Goal: Transaction & Acquisition: Subscribe to service/newsletter

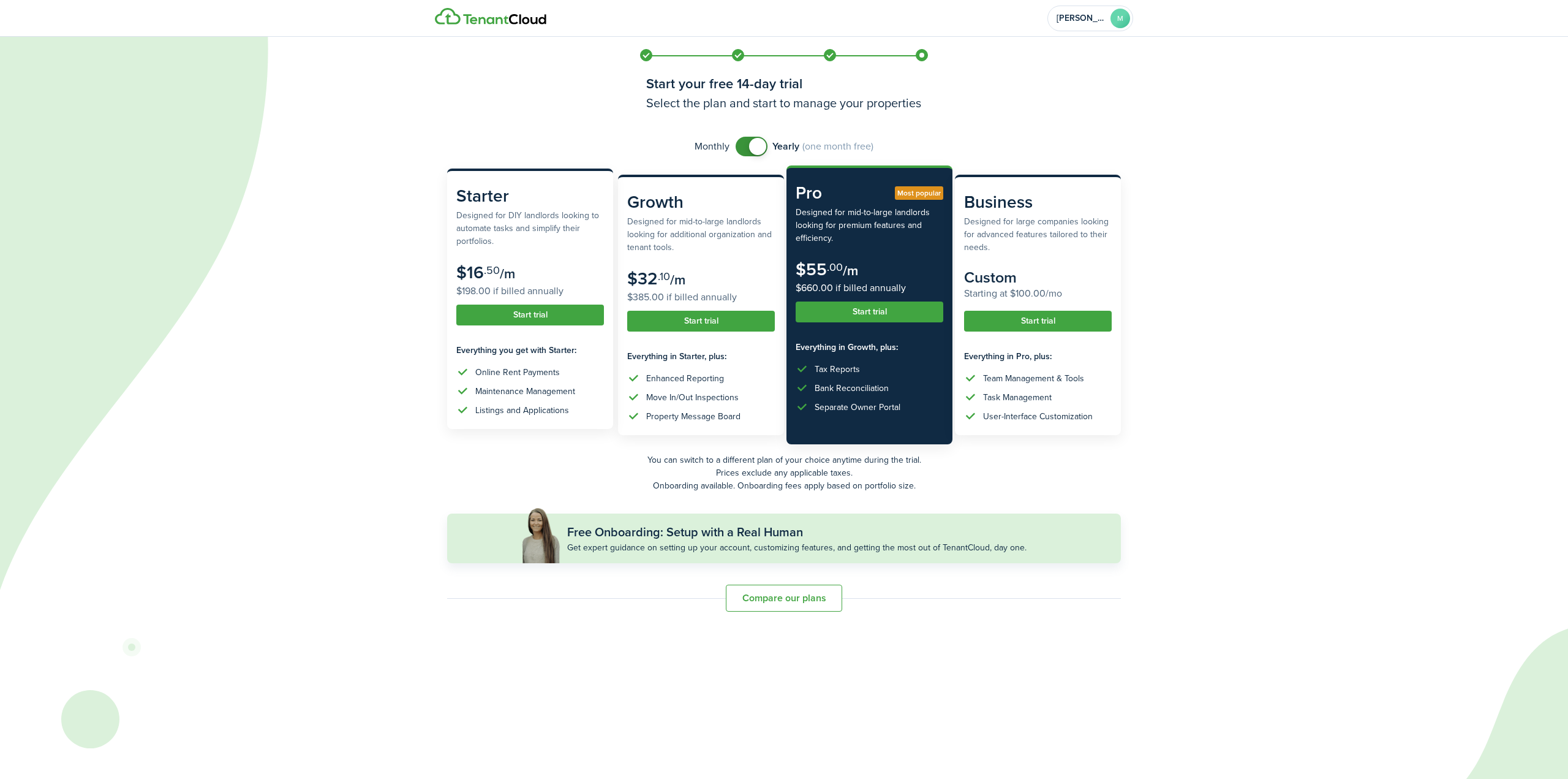
click at [517, 319] on button "Start trial" at bounding box center [530, 315] width 148 height 21
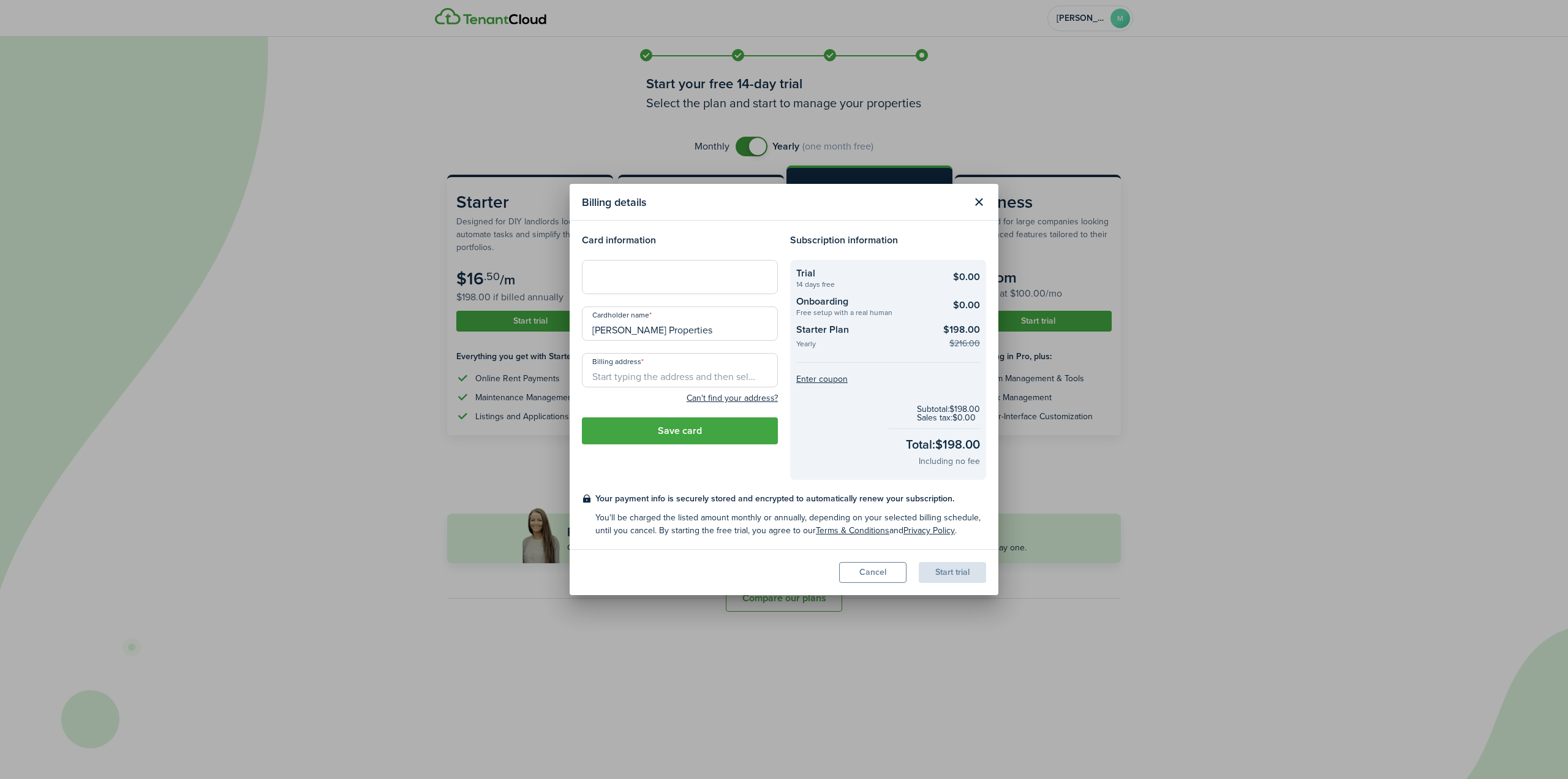
click at [975, 198] on button "Close modal" at bounding box center [978, 202] width 21 height 21
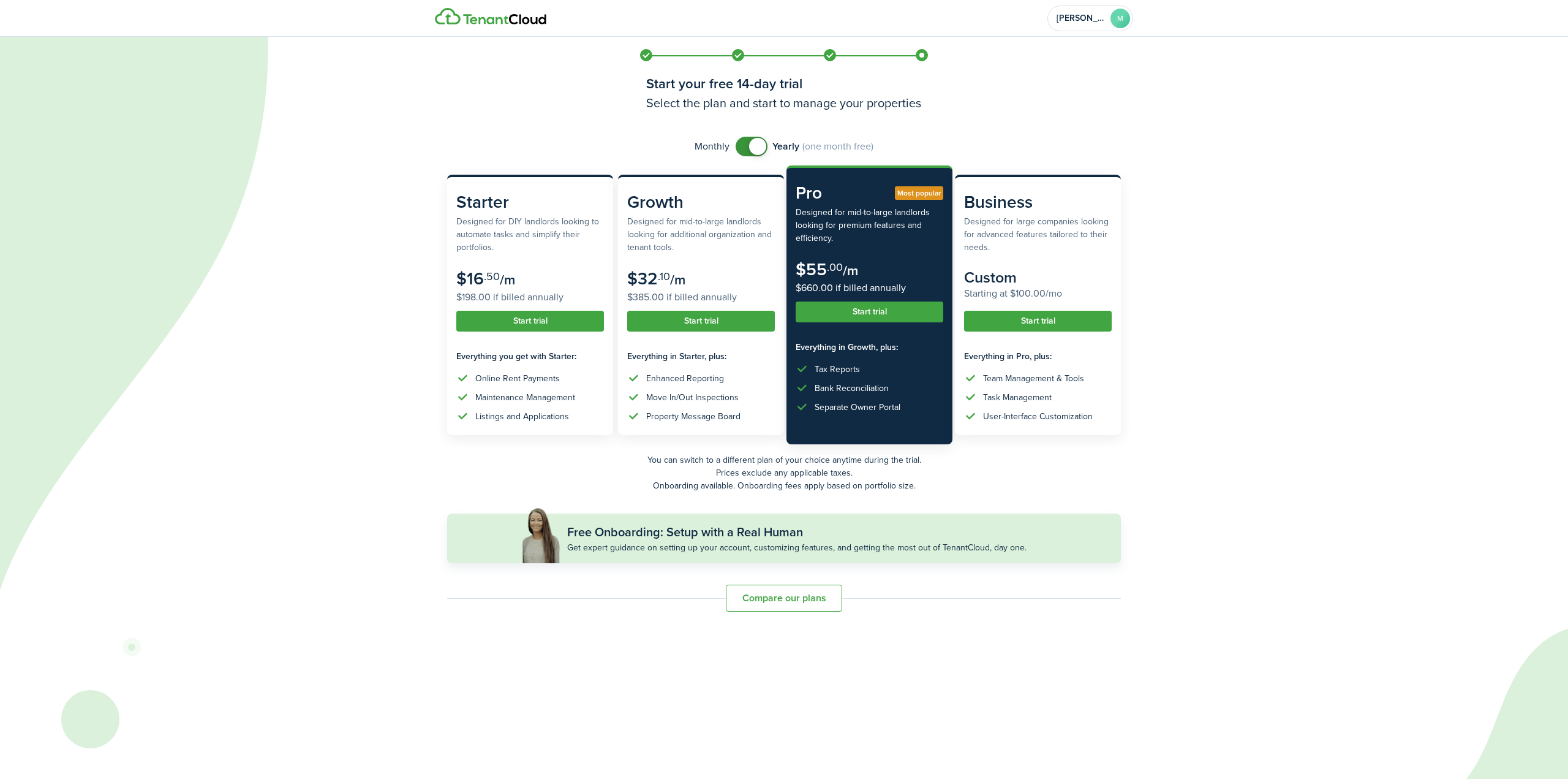
checkbox input "false"
click at [745, 148] on span at bounding box center [751, 146] width 12 height 19
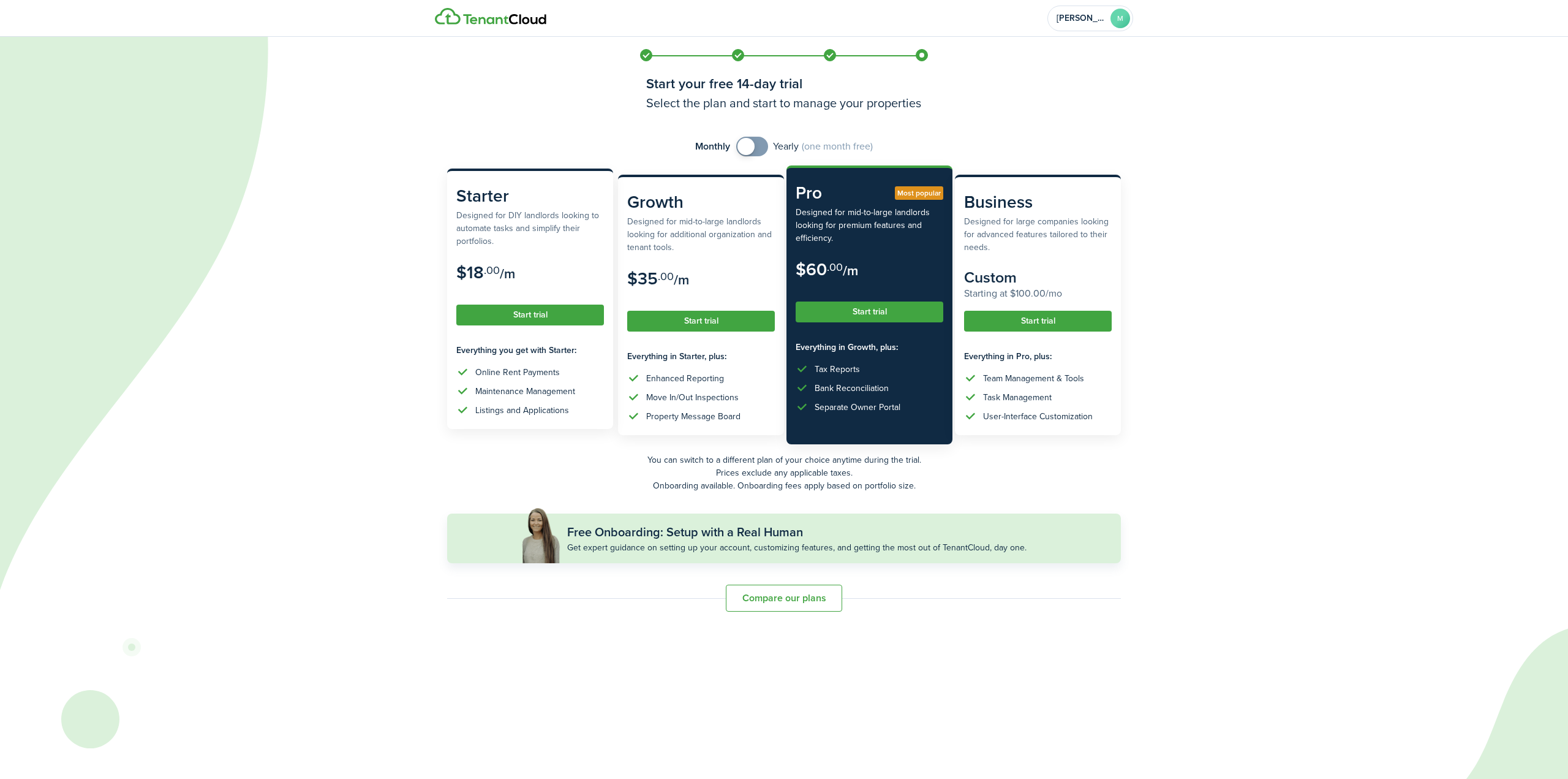
click at [553, 316] on button "Start trial" at bounding box center [530, 315] width 148 height 21
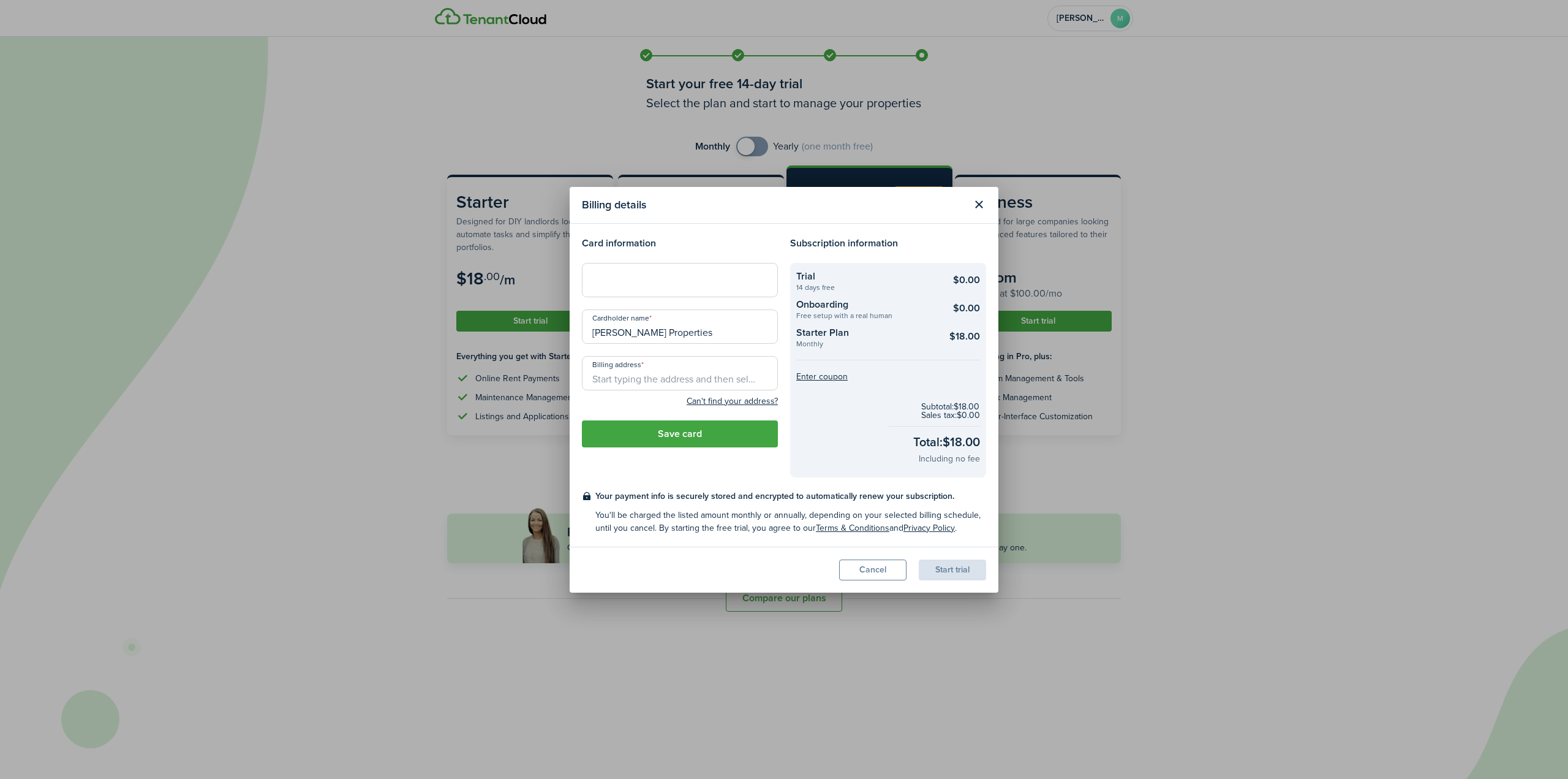
click at [704, 437] on button "Save card" at bounding box center [680, 434] width 196 height 27
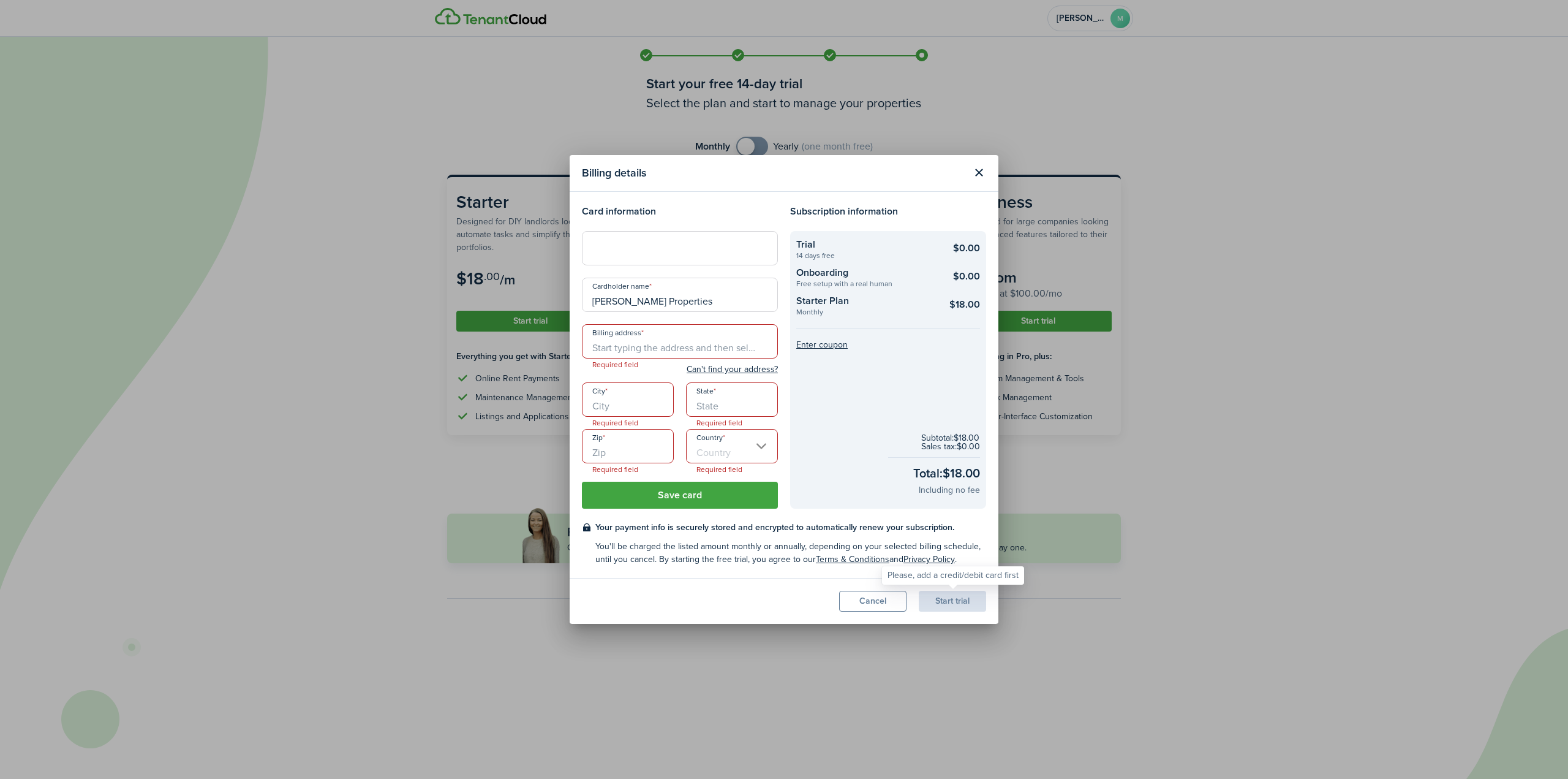
click at [952, 603] on div "Start trial" at bounding box center [952, 601] width 68 height 21
click at [649, 348] on input "Billing address" at bounding box center [680, 341] width 196 height 34
type input "3665 [PERSON_NAME] TRAIL"
type input "DULUTH"
type input "[US_STATE]"
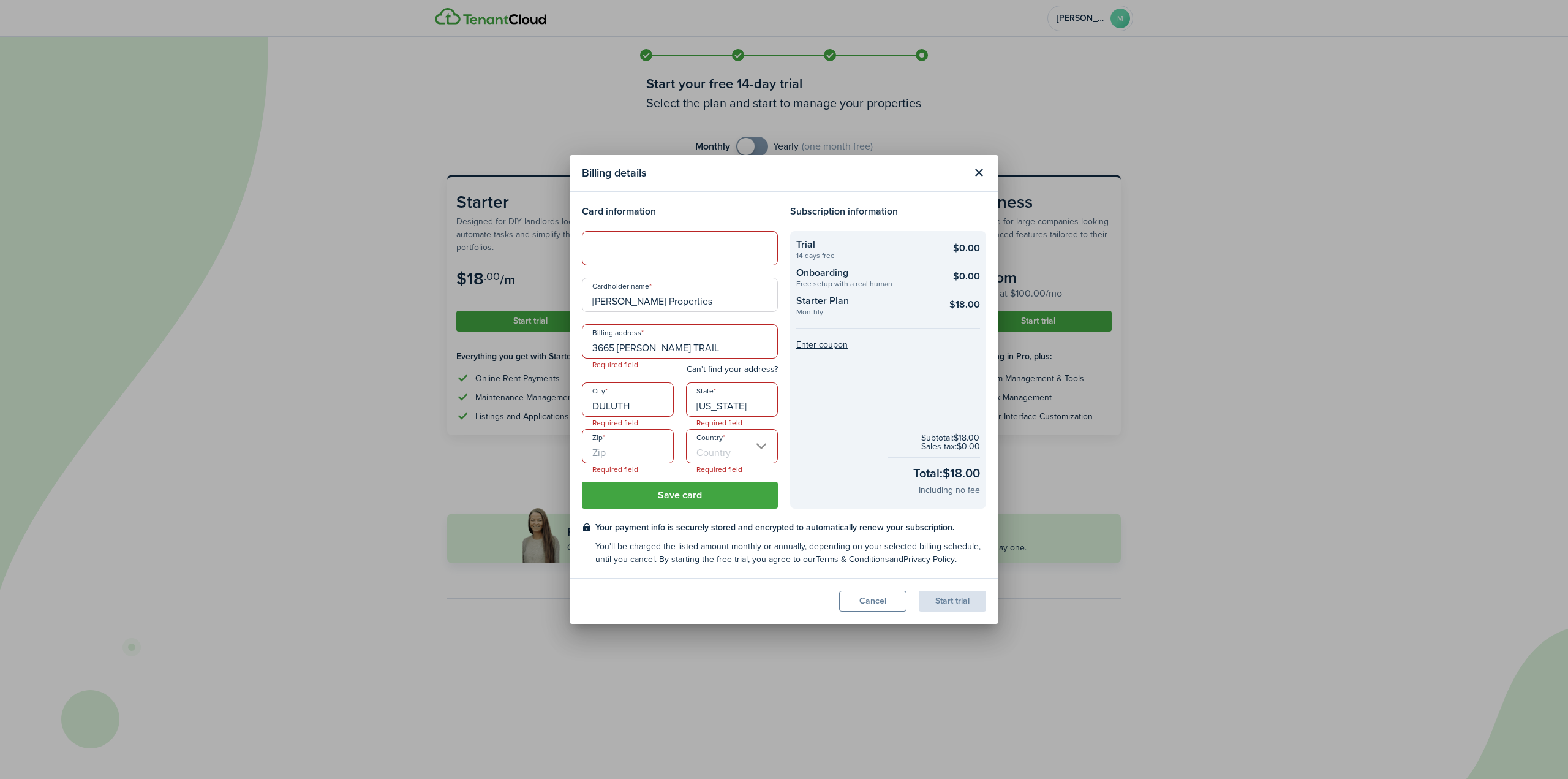
type input "30097"
type input "[GEOGRAPHIC_DATA]"
click at [679, 300] on input "[PERSON_NAME] Properties" at bounding box center [680, 295] width 196 height 34
click at [750, 216] on h4 "Card information" at bounding box center [680, 211] width 196 height 15
click at [748, 206] on h4 "Card information" at bounding box center [680, 211] width 196 height 15
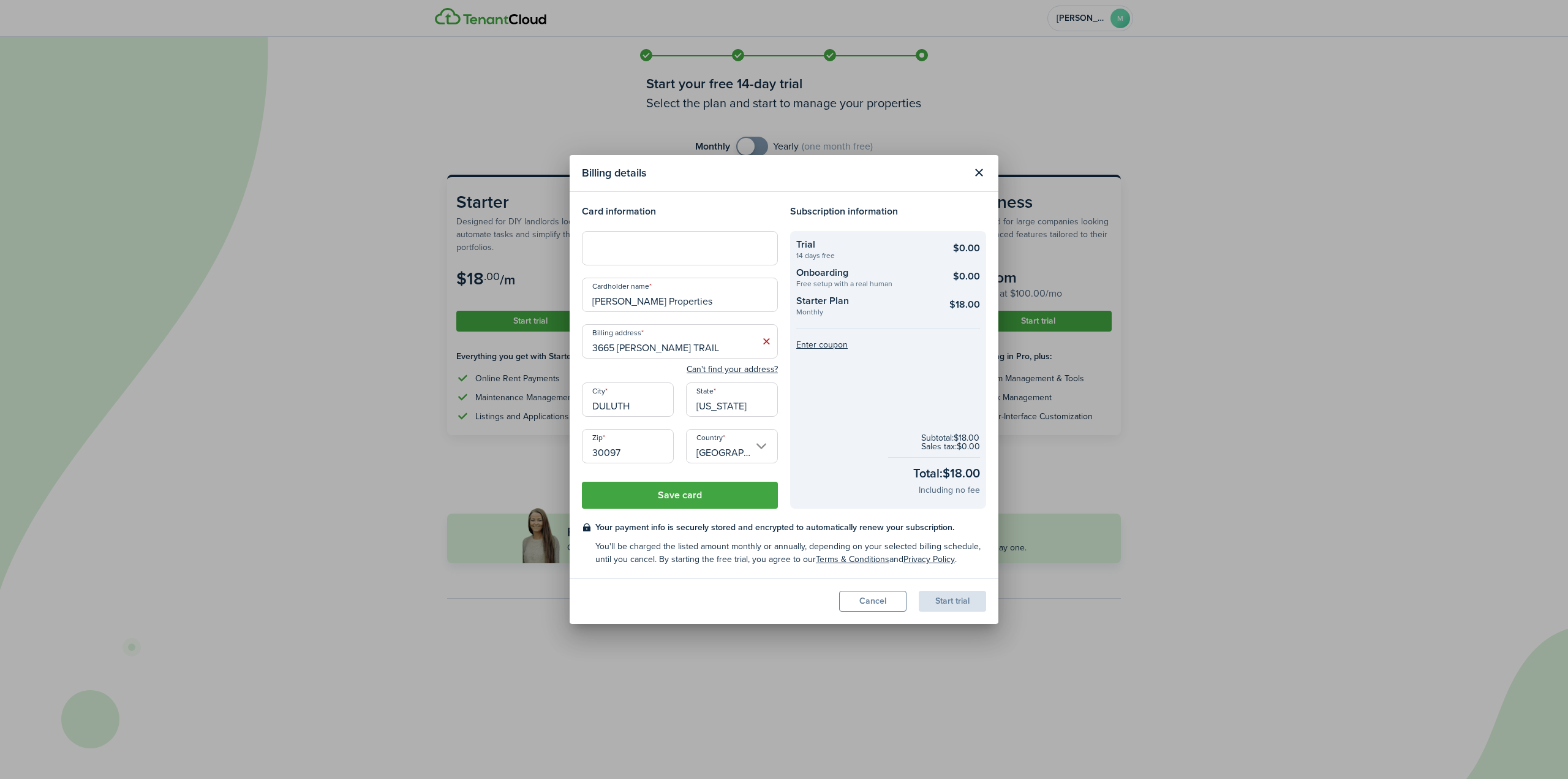
drag, startPoint x: 681, startPoint y: 347, endPoint x: 573, endPoint y: 349, distance: 108.0
click at [573, 349] on modal-body "Card information Cardholder name [PERSON_NAME] Properties Billing address [STRE…" at bounding box center [784, 385] width 429 height 386
click at [665, 498] on button "Save card" at bounding box center [680, 494] width 196 height 27
click at [744, 495] on button "Save card" at bounding box center [680, 494] width 196 height 27
click at [722, 496] on button "Save card" at bounding box center [680, 494] width 196 height 27
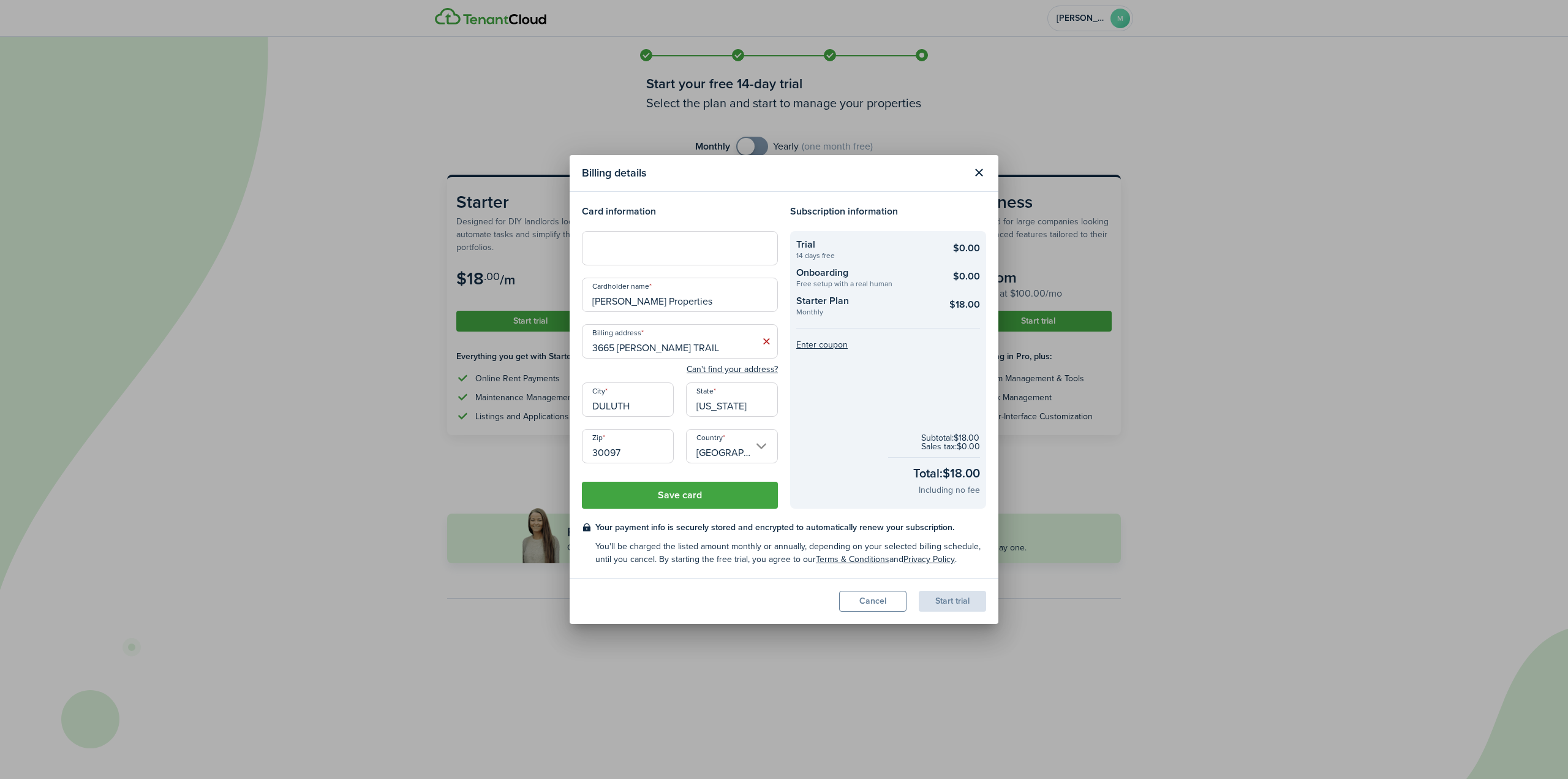
click at [706, 348] on input "3665 [PERSON_NAME] TRAIL" at bounding box center [680, 341] width 196 height 34
click at [677, 377] on div "[STREET_ADDRESS][PERSON_NAME]" at bounding box center [680, 369] width 196 height 21
type input "[STREET_ADDRESS][PERSON_NAME]"
type input "Duluth"
type input "GA"
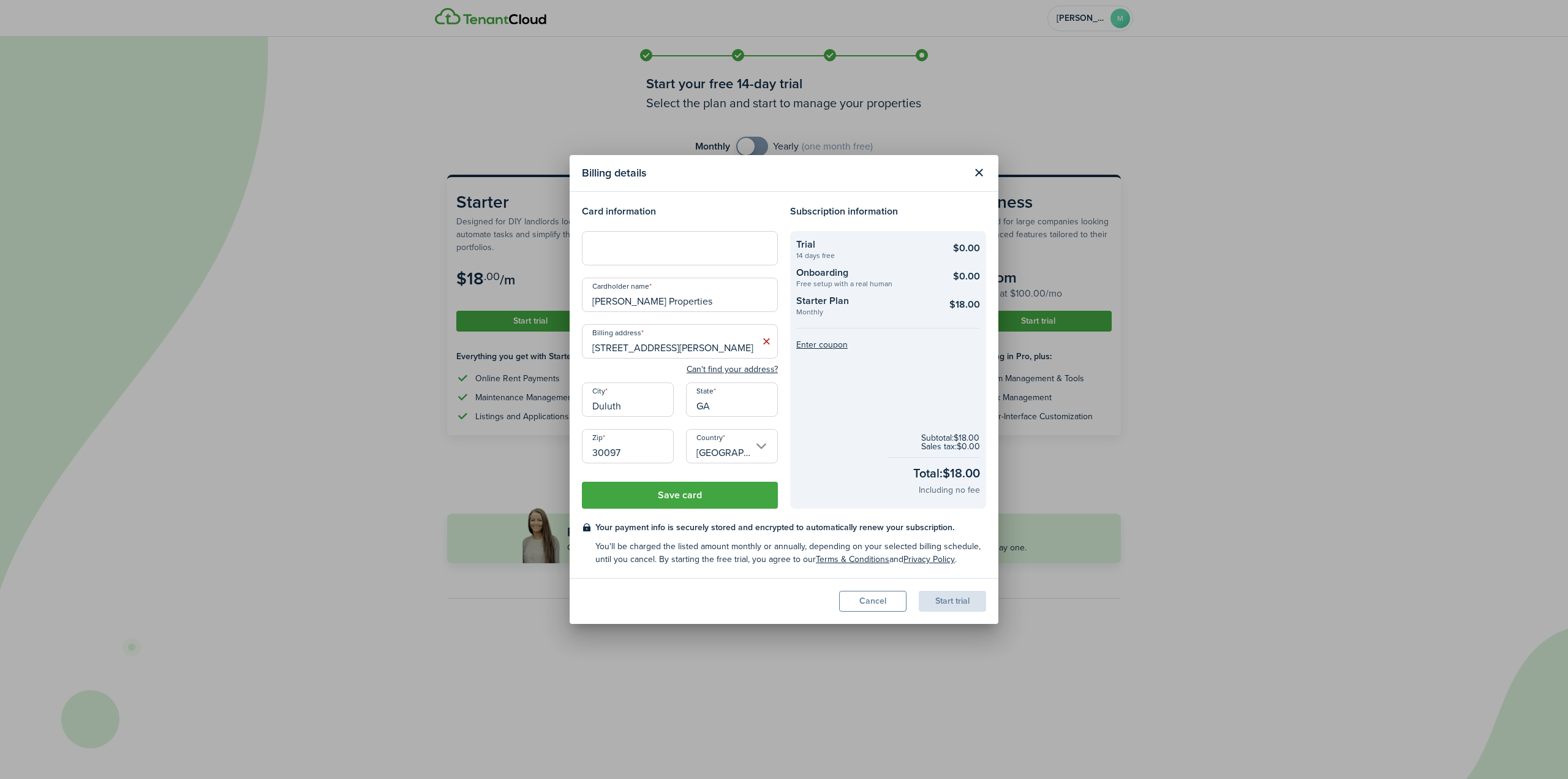
click at [782, 402] on div "State [US_STATE]" at bounding box center [732, 406] width 104 height 47
click at [732, 489] on button "Save card" at bounding box center [680, 494] width 196 height 27
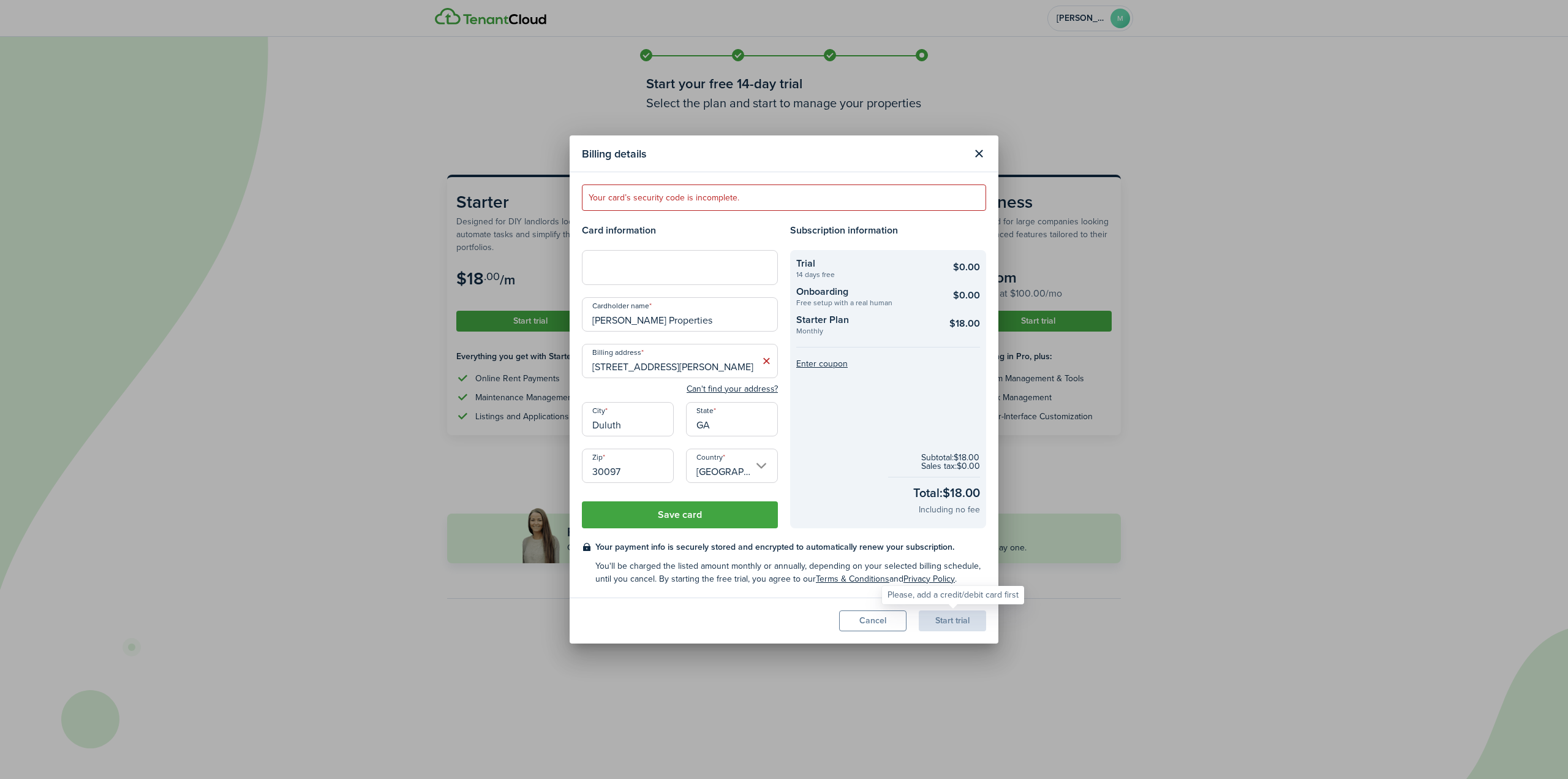
click at [958, 624] on div "Start trial" at bounding box center [952, 620] width 68 height 21
click at [777, 262] on div at bounding box center [680, 267] width 196 height 34
drag, startPoint x: 724, startPoint y: 156, endPoint x: 432, endPoint y: 215, distance: 297.9
click at [432, 215] on div "Billing details Your card’s security code is incomplete. Card information Cardh…" at bounding box center [784, 390] width 1568 height 779
click at [774, 188] on error-message "Your card’s security code is incomplete." at bounding box center [784, 197] width 404 height 26
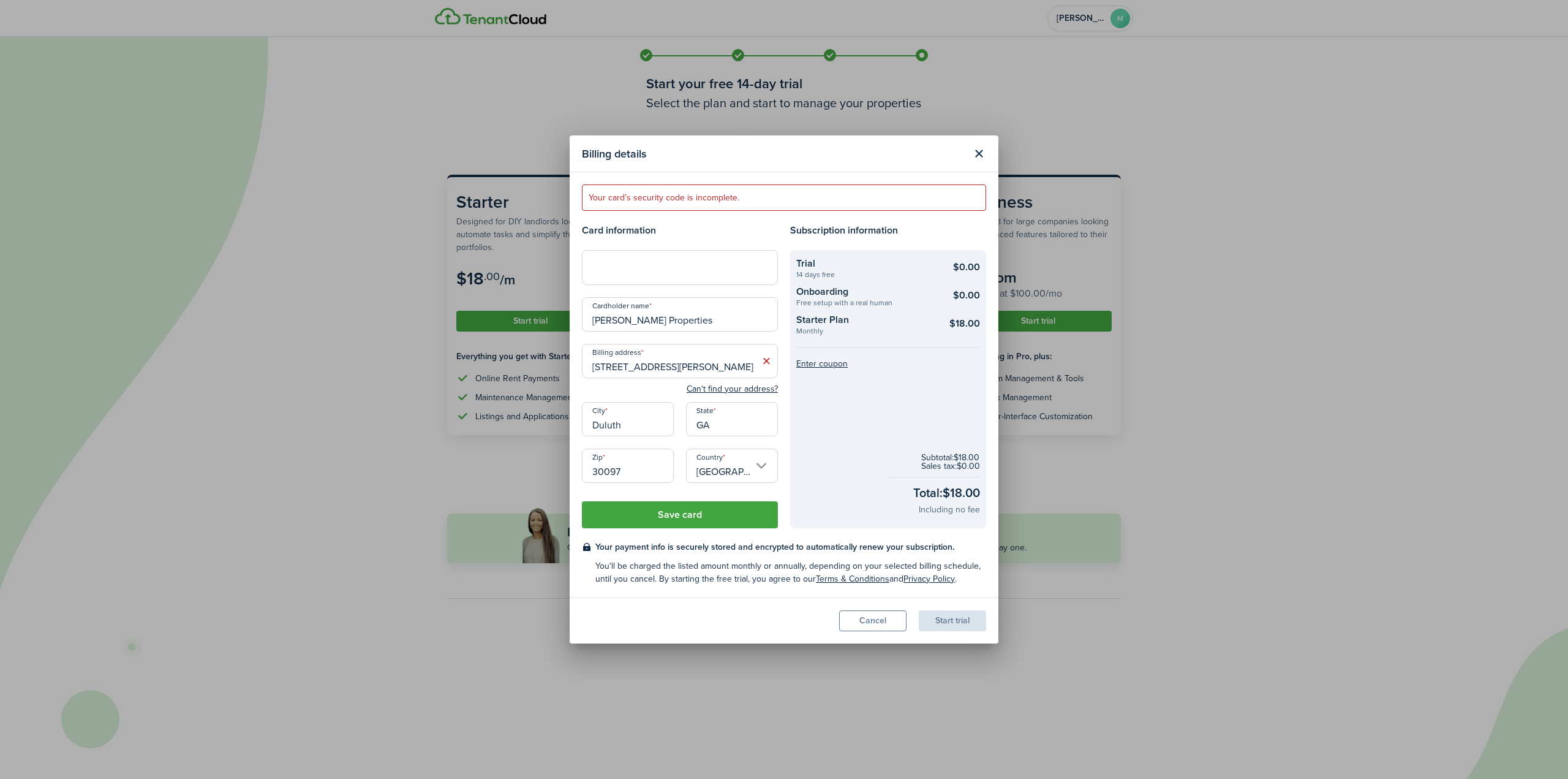
click at [752, 193] on error-message "Your card’s security code is incomplete." at bounding box center [784, 197] width 404 height 26
drag, startPoint x: 756, startPoint y: 197, endPoint x: 585, endPoint y: 197, distance: 171.0
click at [585, 197] on error-message "Your card’s security code is incomplete." at bounding box center [784, 197] width 404 height 26
click at [740, 170] on header "Billing details" at bounding box center [784, 153] width 429 height 37
click at [866, 614] on button "Cancel" at bounding box center [873, 620] width 68 height 21
